Goal: Task Accomplishment & Management: Use online tool/utility

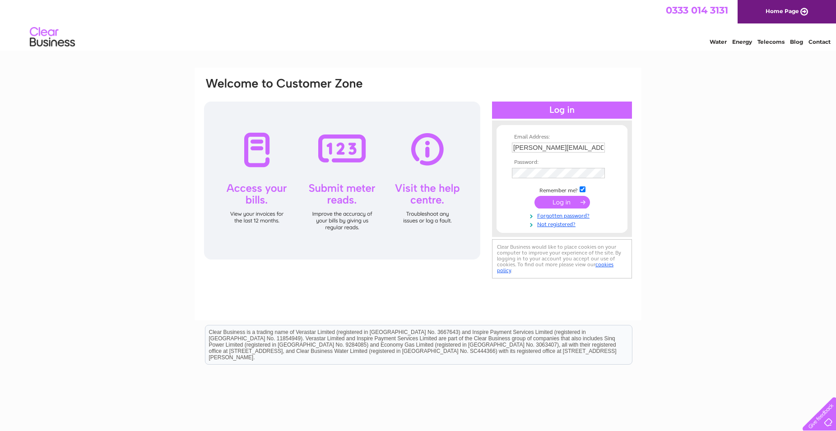
click at [555, 199] on input "submit" at bounding box center [562, 202] width 56 height 13
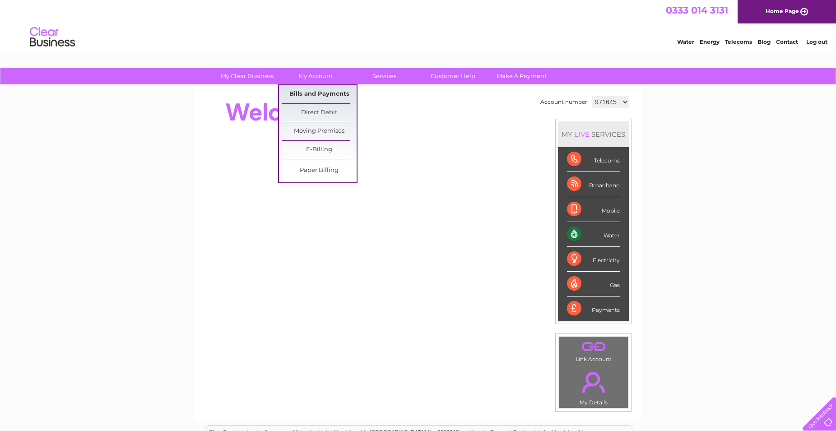
click at [318, 90] on link "Bills and Payments" at bounding box center [319, 94] width 74 height 18
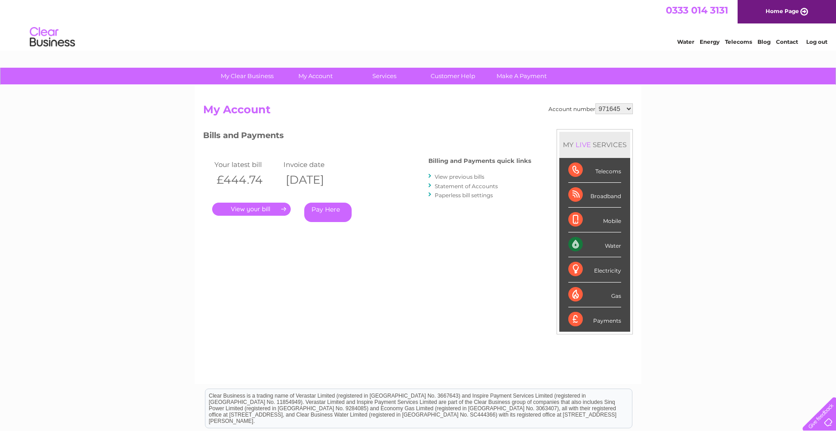
click at [595, 103] on select "971645 1130567" at bounding box center [613, 108] width 37 height 11
select select "1130567"
click option "1130567" at bounding box center [0, 0] width 0 height 0
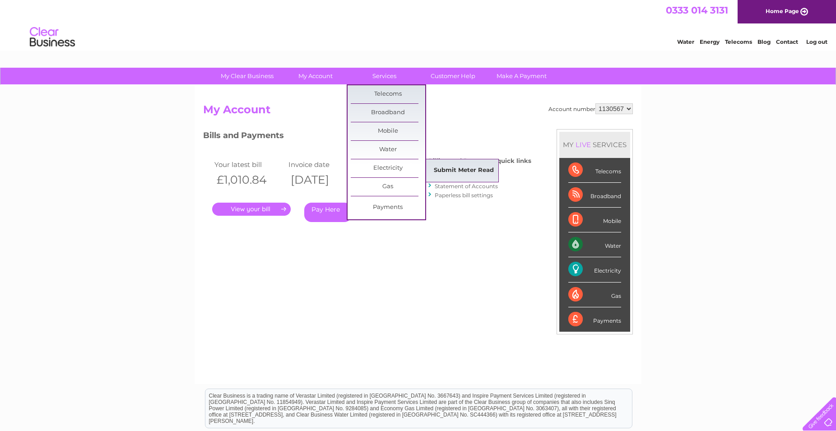
click at [445, 168] on link "Submit Meter Read" at bounding box center [463, 171] width 74 height 18
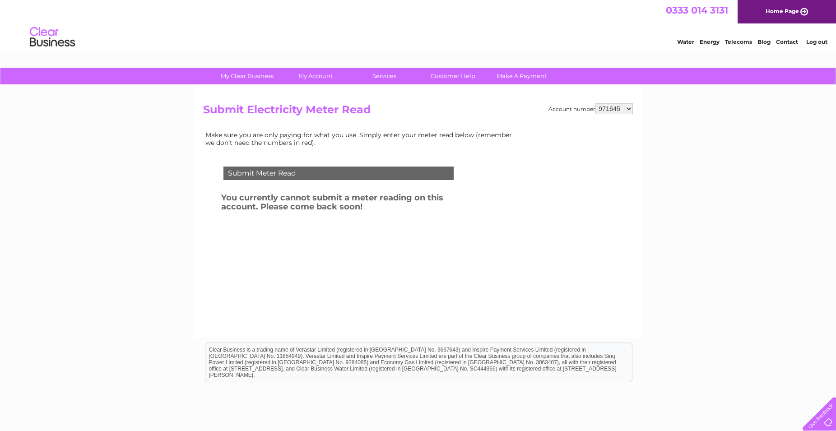
click at [595, 103] on select "971645 1130567" at bounding box center [613, 108] width 37 height 11
select select "1130567"
click option "1130567" at bounding box center [0, 0] width 0 height 0
